Goal: Use online tool/utility: Use online tool/utility

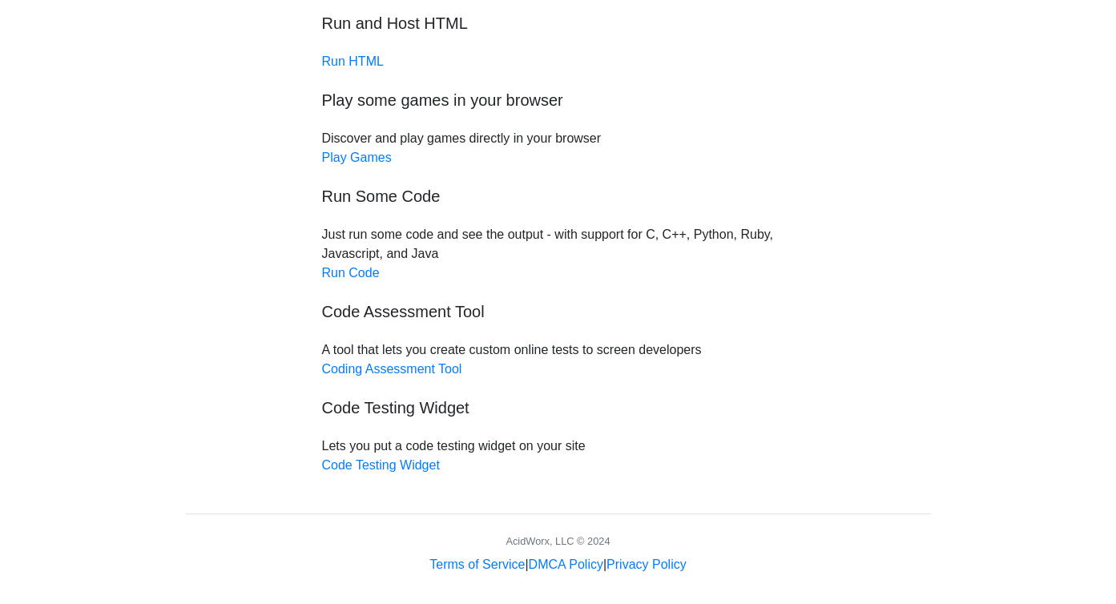
scroll to position [123, 0]
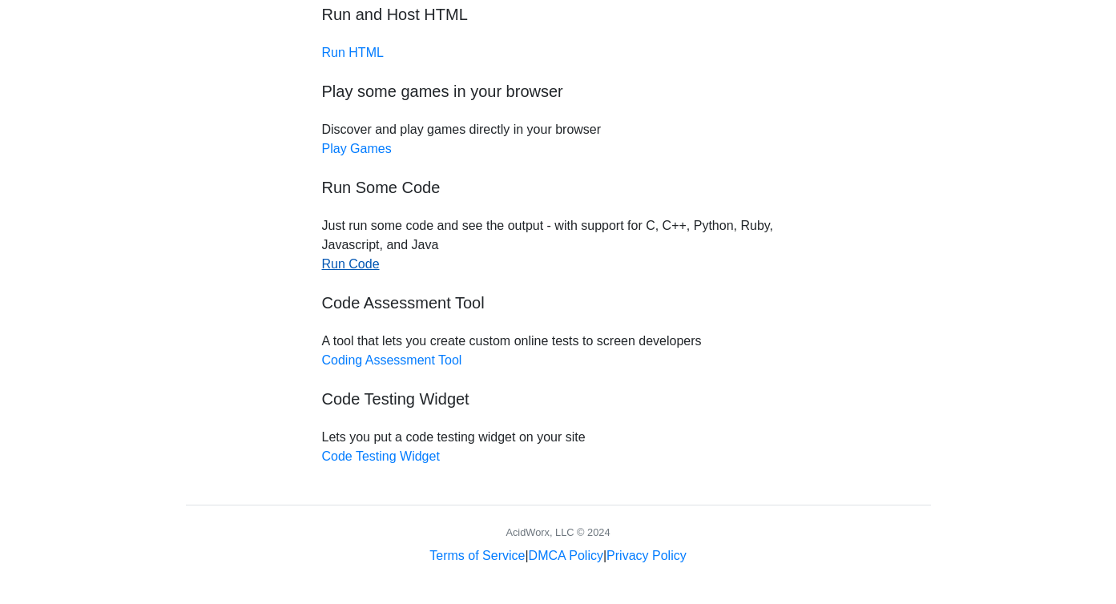
click at [353, 269] on link "Run Code" at bounding box center [351, 264] width 58 height 14
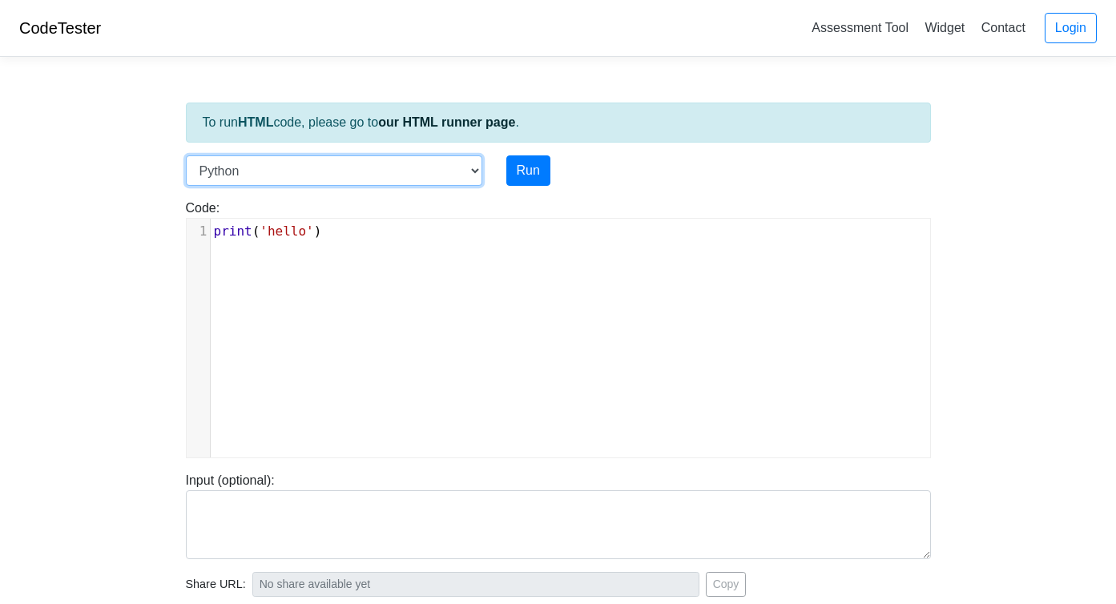
click at [272, 178] on select "C C++ Go Java Javascript Python Ruby" at bounding box center [334, 170] width 296 height 30
select select "javascript"
click at [186, 155] on select "C C++ Go Java Javascript Python Ruby" at bounding box center [334, 170] width 296 height 30
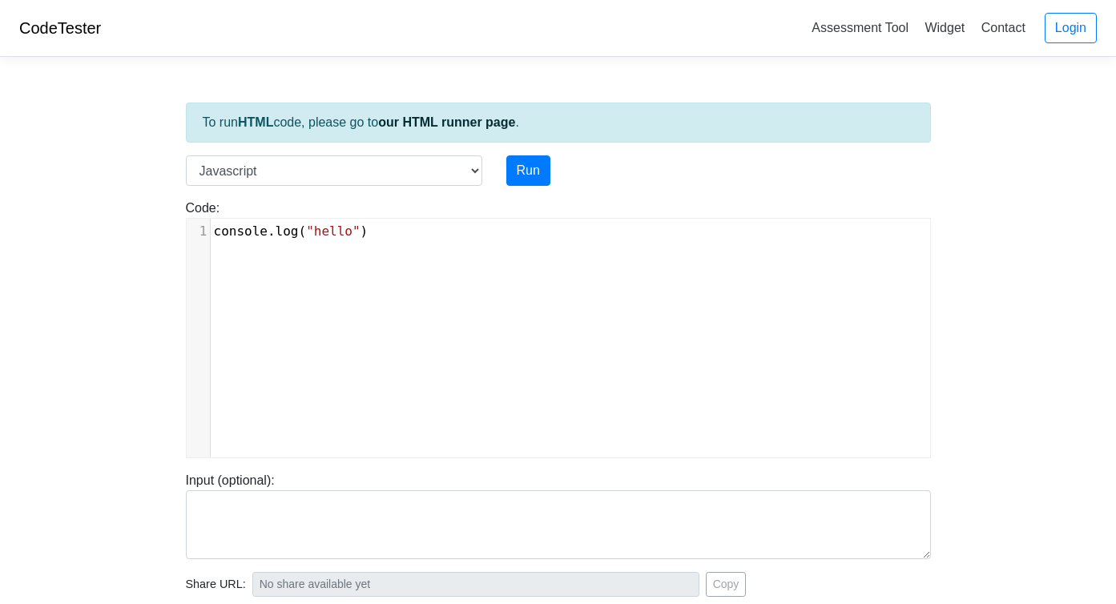
scroll to position [6, 0]
click at [294, 263] on div "xxxxxxxxxx 1 console . log ( "hello" )" at bounding box center [570, 350] width 767 height 263
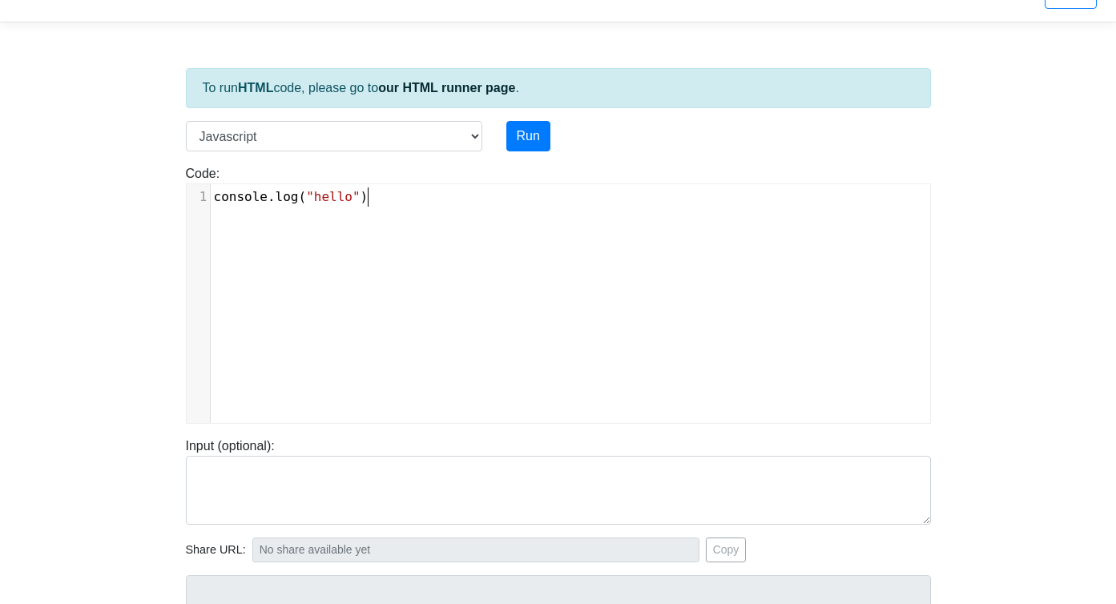
scroll to position [38, 0]
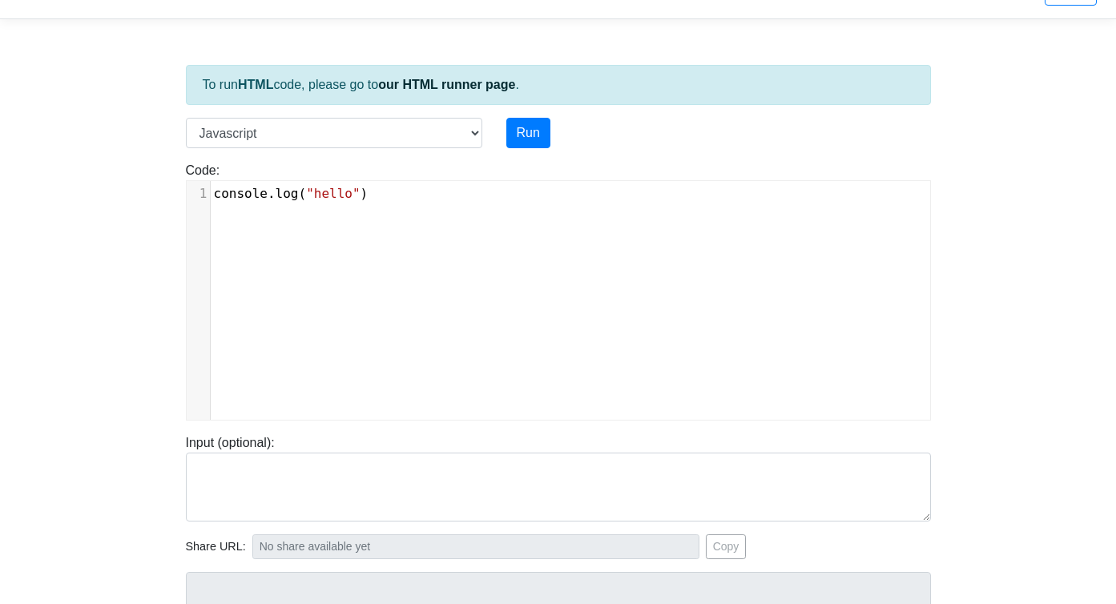
type textarea "console.log("hello")"
drag, startPoint x: 445, startPoint y: 245, endPoint x: 197, endPoint y: 169, distance: 259.0
click at [198, 169] on div "Code: console.log("hello") console.log("hello") x 1 console . log ( "hello" )" at bounding box center [558, 291] width 769 height 260
